Goal: Check status: Check status

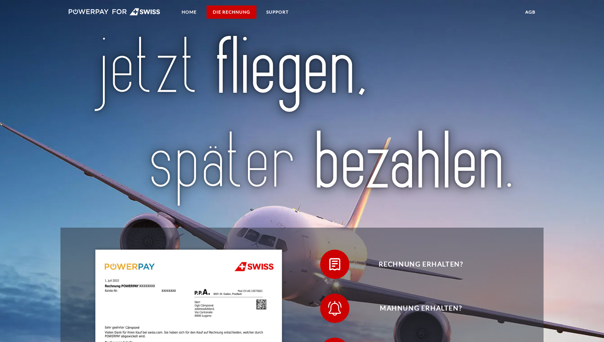
click at [235, 13] on link "DIE RECHNUNG" at bounding box center [232, 11] width 50 height 13
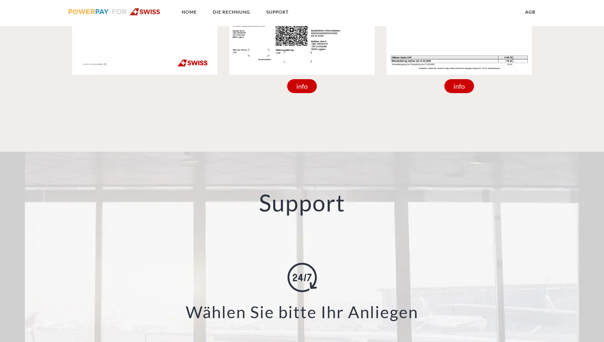
scroll to position [1060, 0]
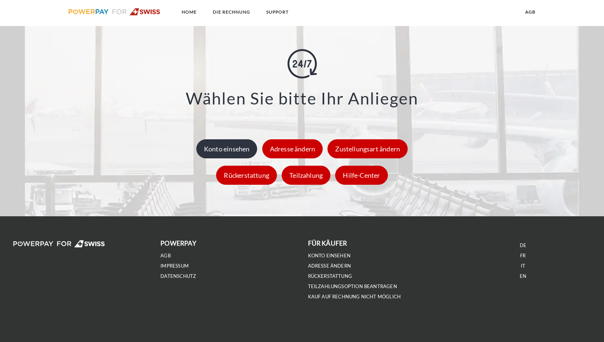
click at [226, 145] on div "Konto einsehen" at bounding box center [226, 148] width 61 height 19
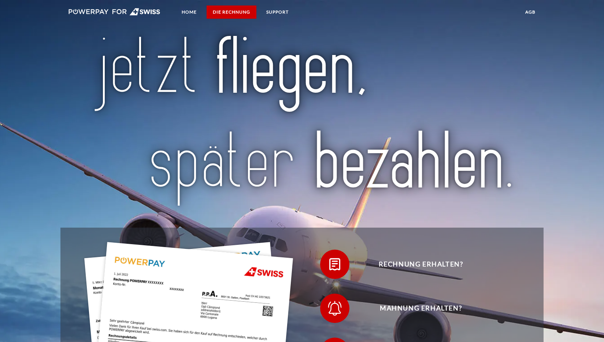
click at [230, 11] on link "DIE RECHNUNG" at bounding box center [232, 11] width 50 height 13
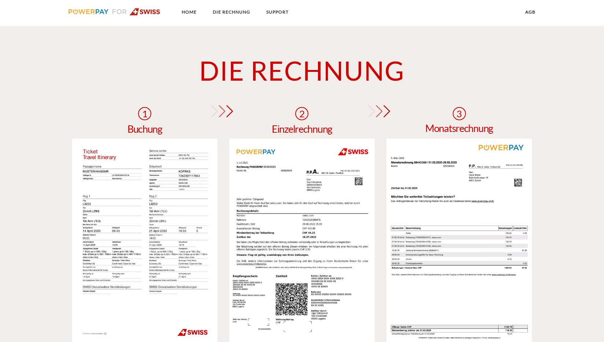
scroll to position [576, 0]
click at [189, 13] on link "Home" at bounding box center [188, 11] width 27 height 13
